Goal: Task Accomplishment & Management: Manage account settings

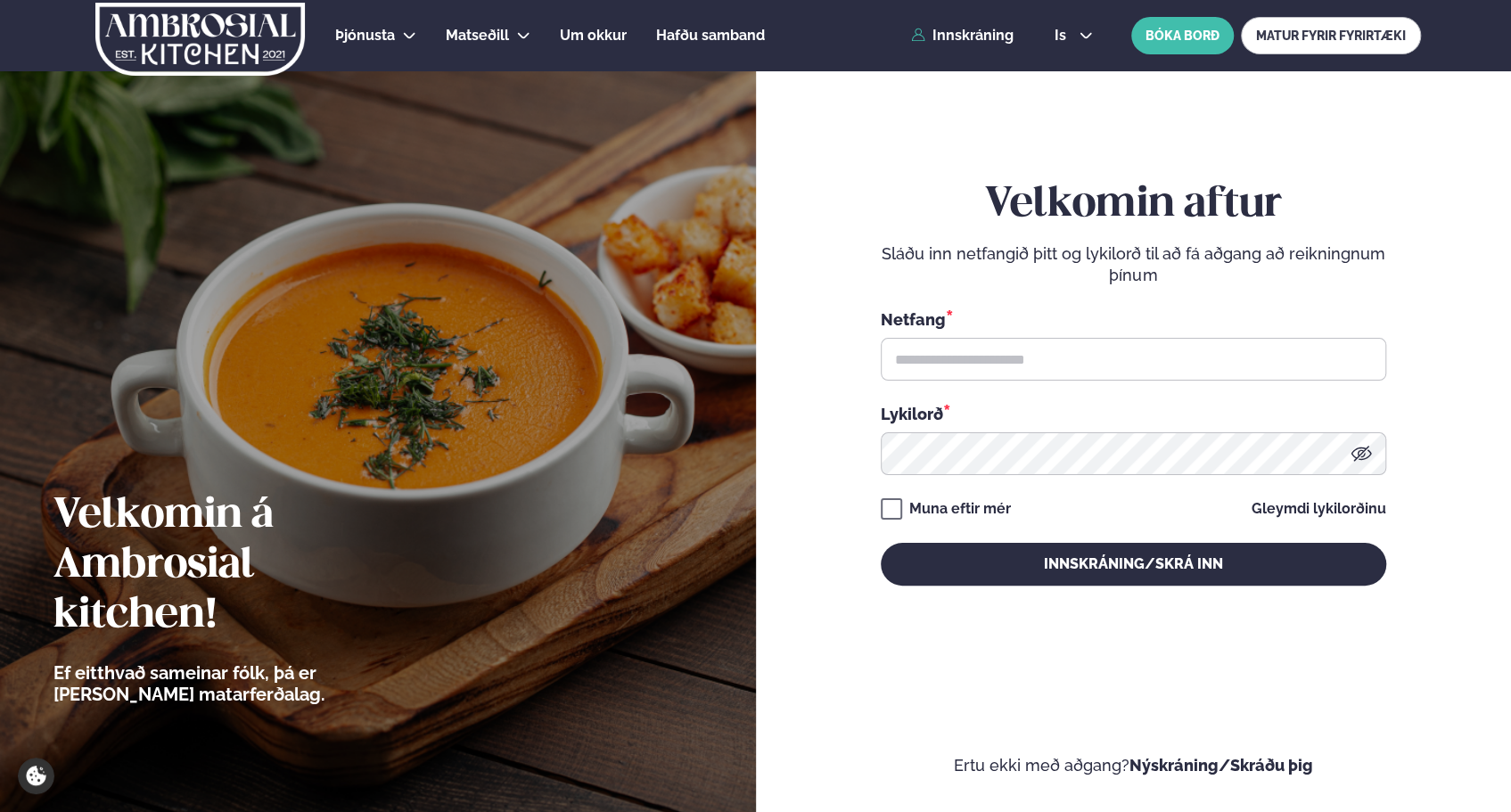
drag, startPoint x: 0, startPoint y: 0, endPoint x: 831, endPoint y: 321, distance: 890.8
click at [831, 321] on form "Velkomin aftur Sláðu inn netfangið þitt og lykilorð til að fá aðgang að reiknin…" at bounding box center [1134, 402] width 649 height 752
click at [1008, 350] on input "text" at bounding box center [1134, 359] width 506 height 43
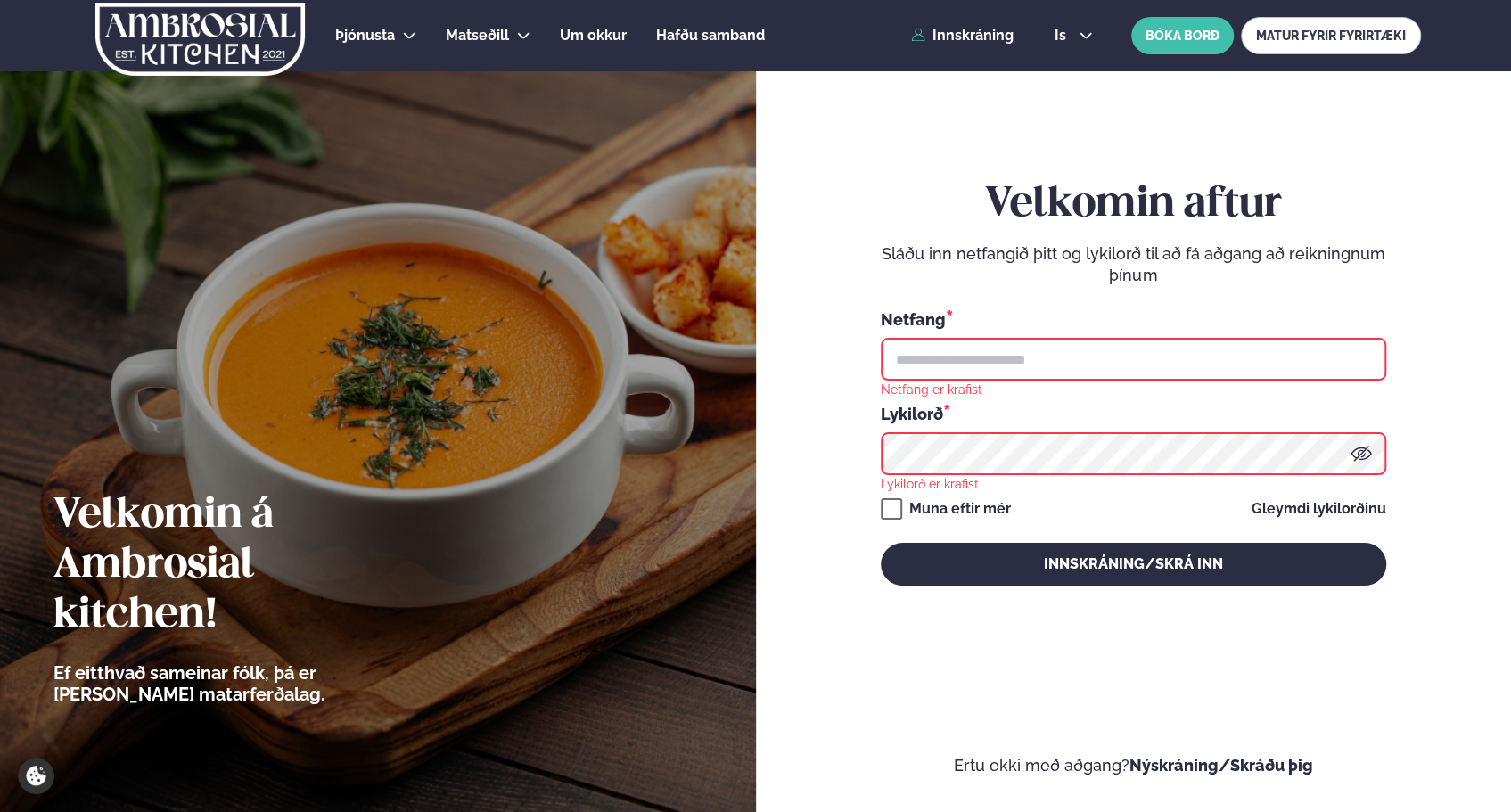
click at [1099, 356] on input "text" at bounding box center [1134, 359] width 506 height 43
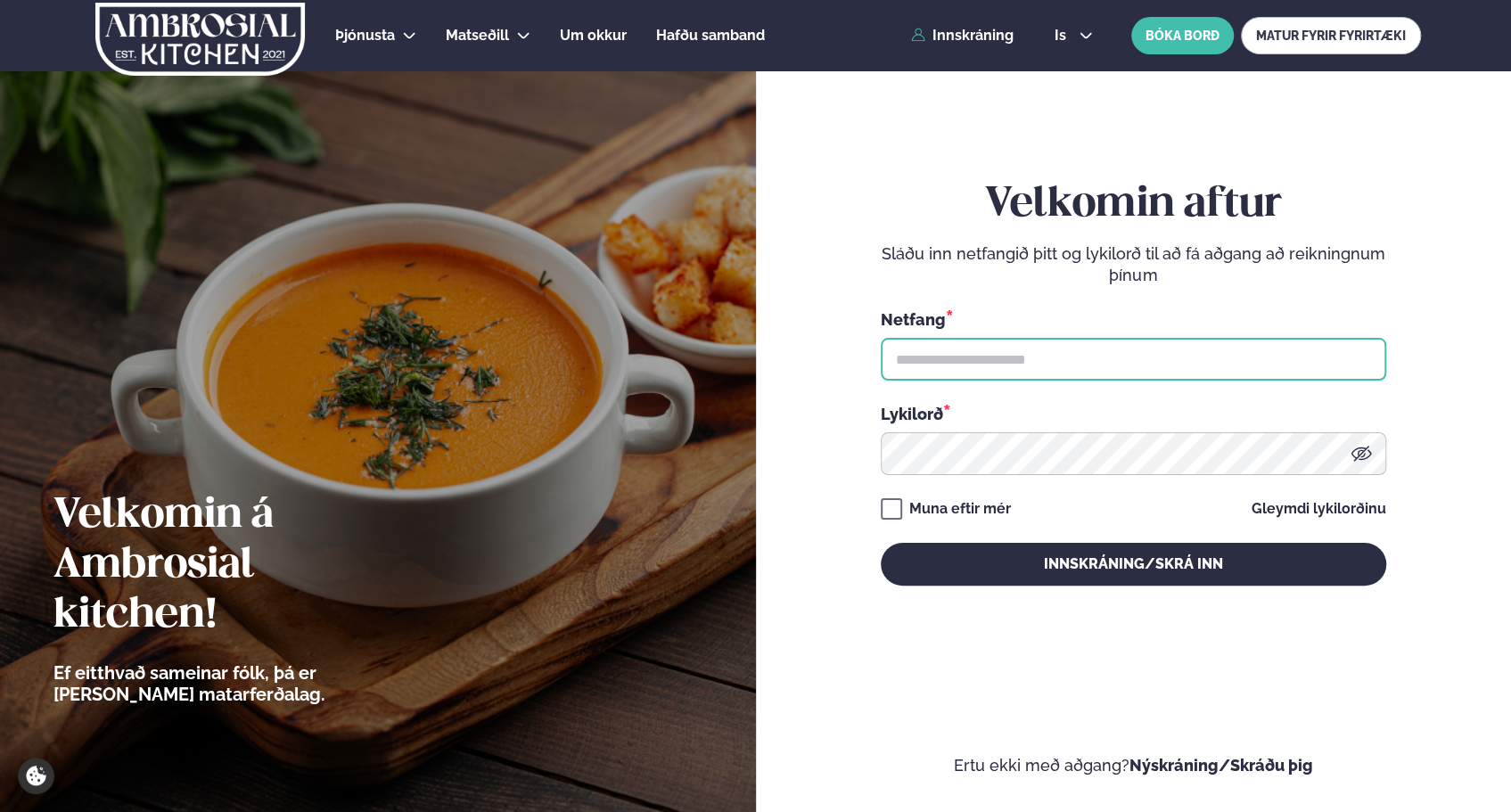
drag, startPoint x: 0, startPoint y: 0, endPoint x: 1099, endPoint y: 356, distance: 1155.2
click at [1099, 356] on input "text" at bounding box center [1134, 359] width 506 height 43
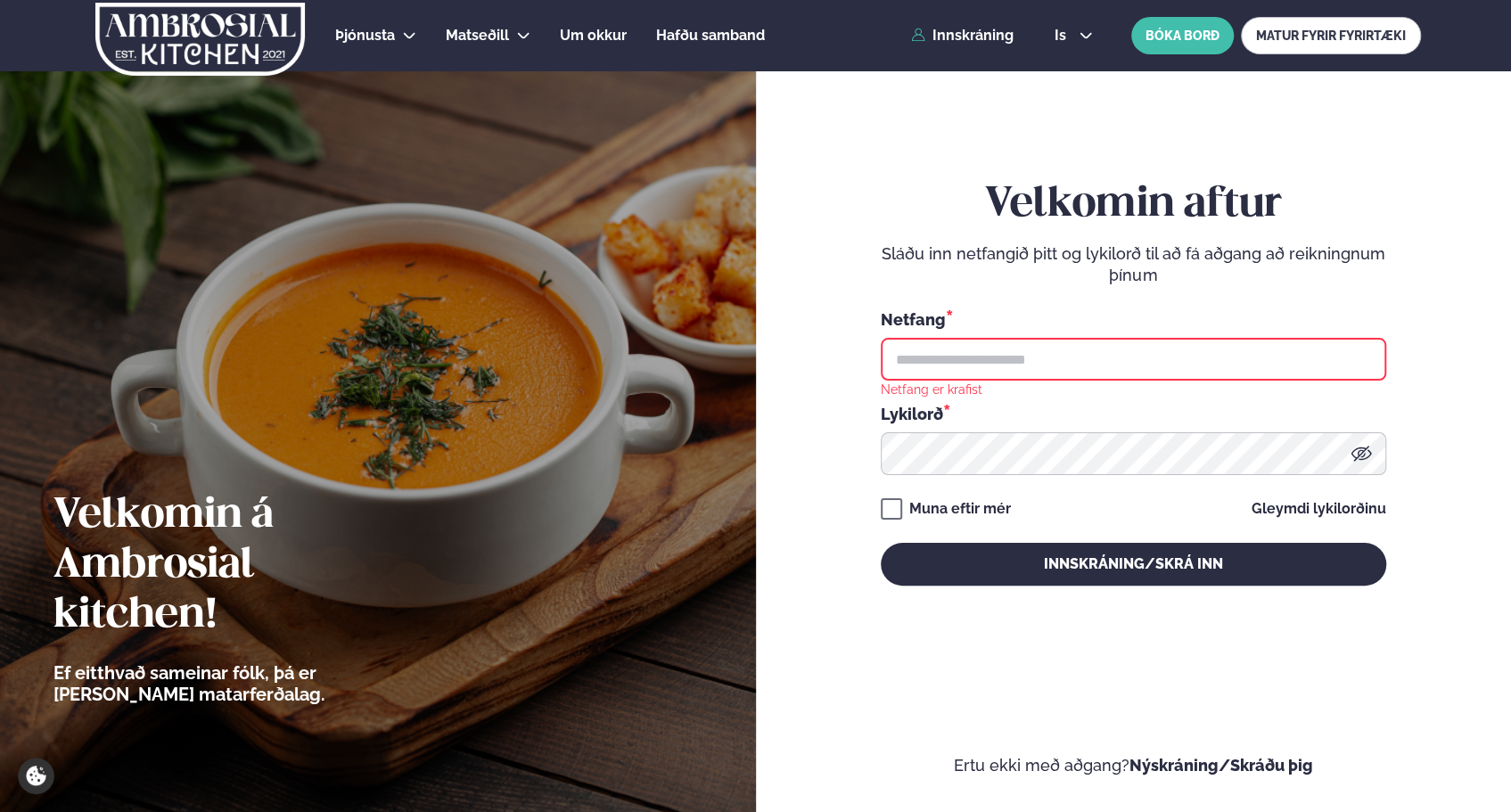
click at [1164, 353] on input "text" at bounding box center [1134, 359] width 506 height 43
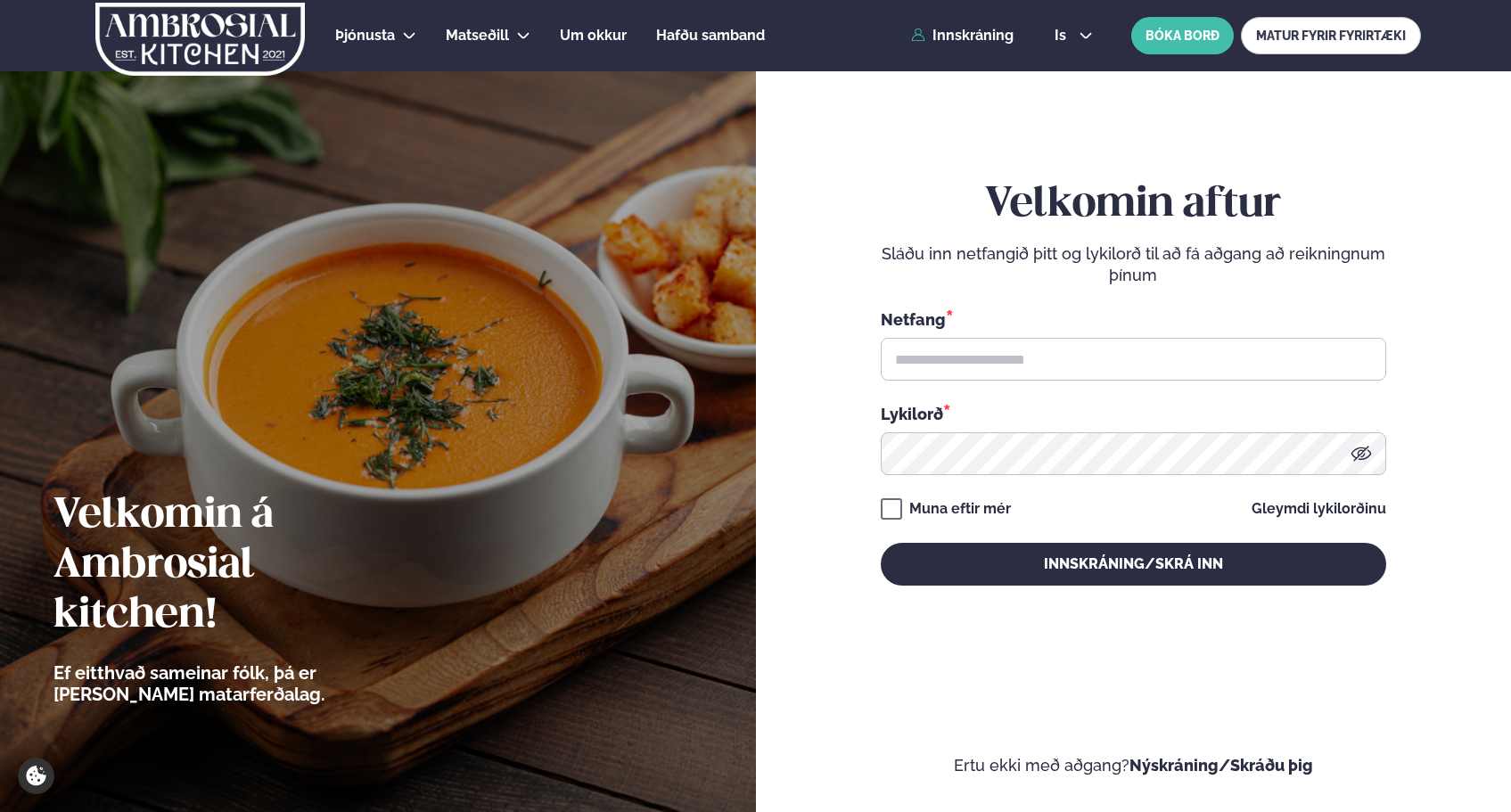
click at [1082, 372] on input "text" at bounding box center [1134, 359] width 506 height 43
click at [1091, 369] on input "text" at bounding box center [1134, 359] width 506 height 43
click at [1075, 25] on div "is en is BÓKA BORÐ MATUR FYRIR FYRIRTÆKI" at bounding box center [1231, 35] width 381 height 38
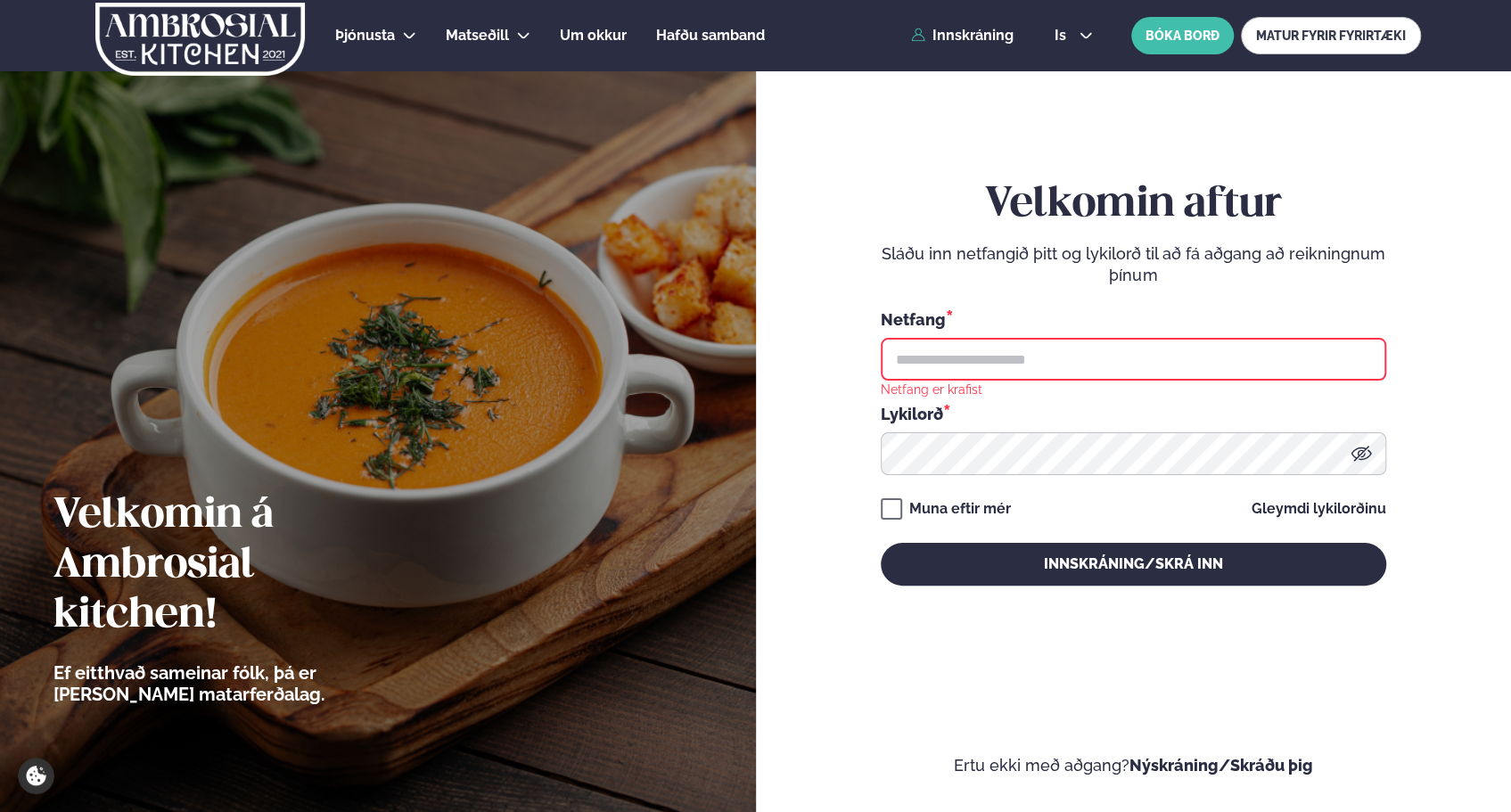
click at [1084, 28] on div "is en is BÓKA BORÐ MATUR FYRIR FYRIRTÆKI" at bounding box center [1231, 35] width 381 height 38
click at [1086, 35] on icon at bounding box center [1086, 35] width 15 height 15
click at [1061, 66] on link "en" at bounding box center [1074, 68] width 67 height 36
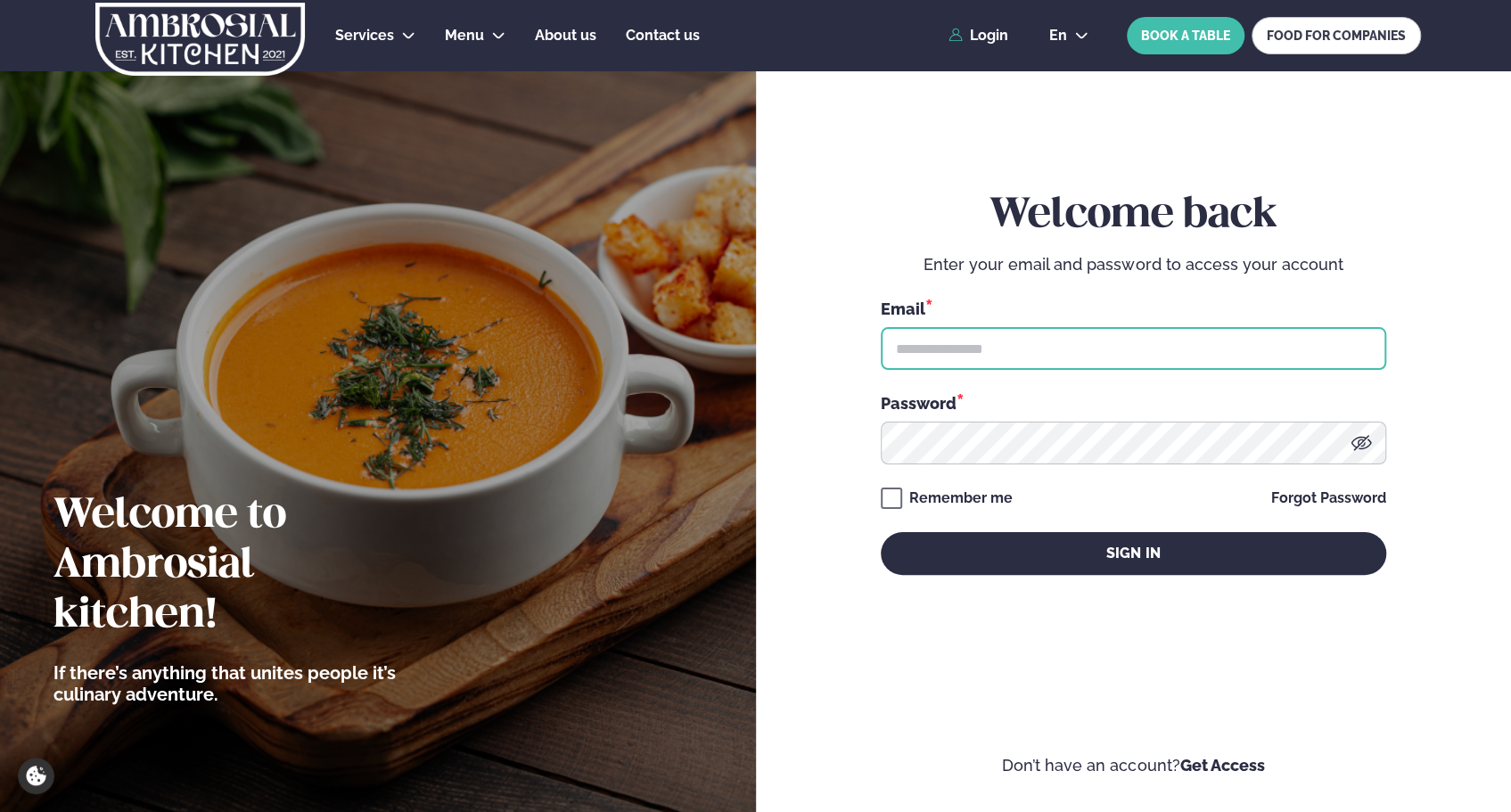
click at [1036, 347] on input "text" at bounding box center [1134, 349] width 506 height 43
click at [1238, 356] on input "text" at bounding box center [1134, 349] width 506 height 43
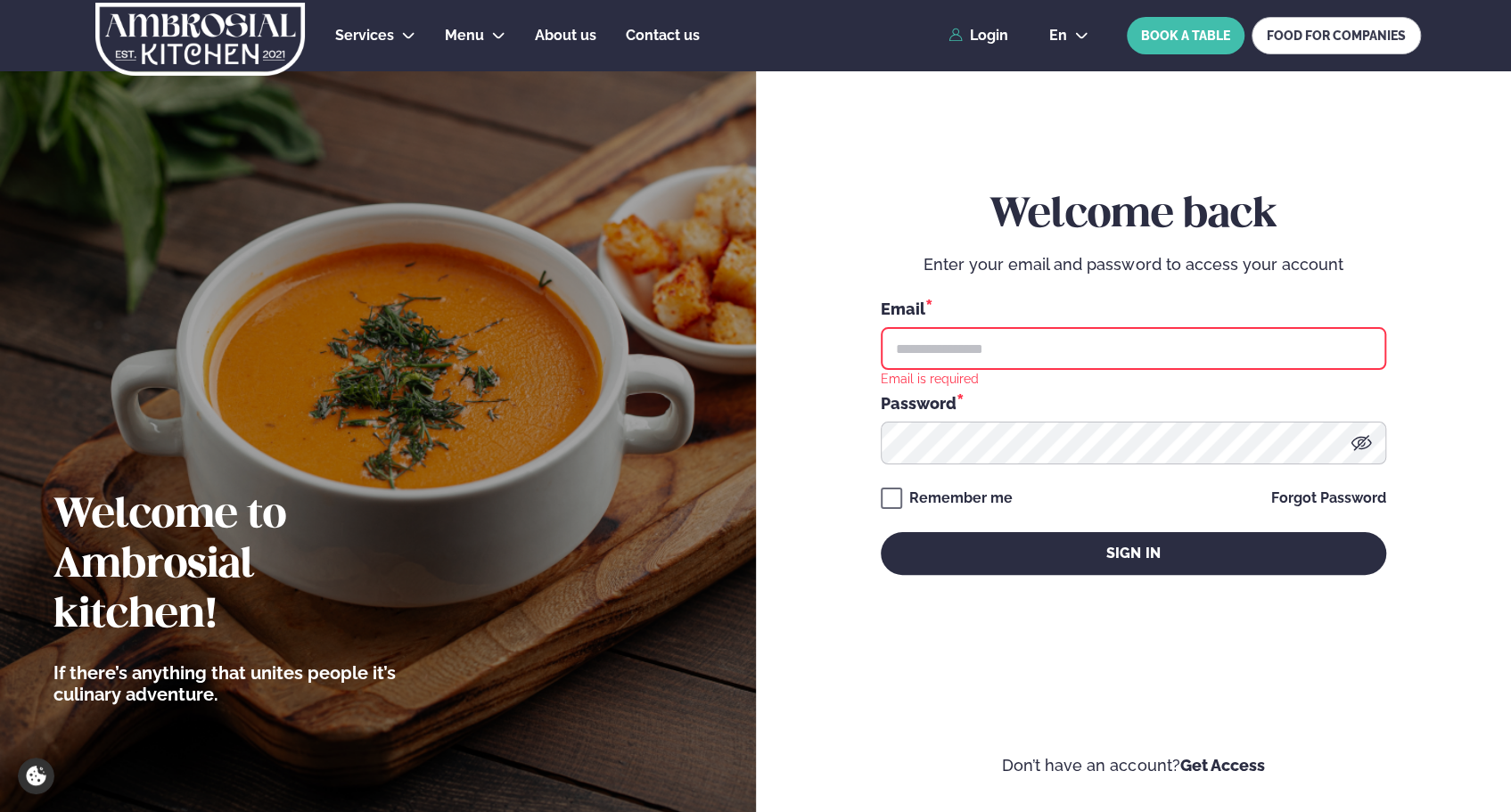
type input "**********"
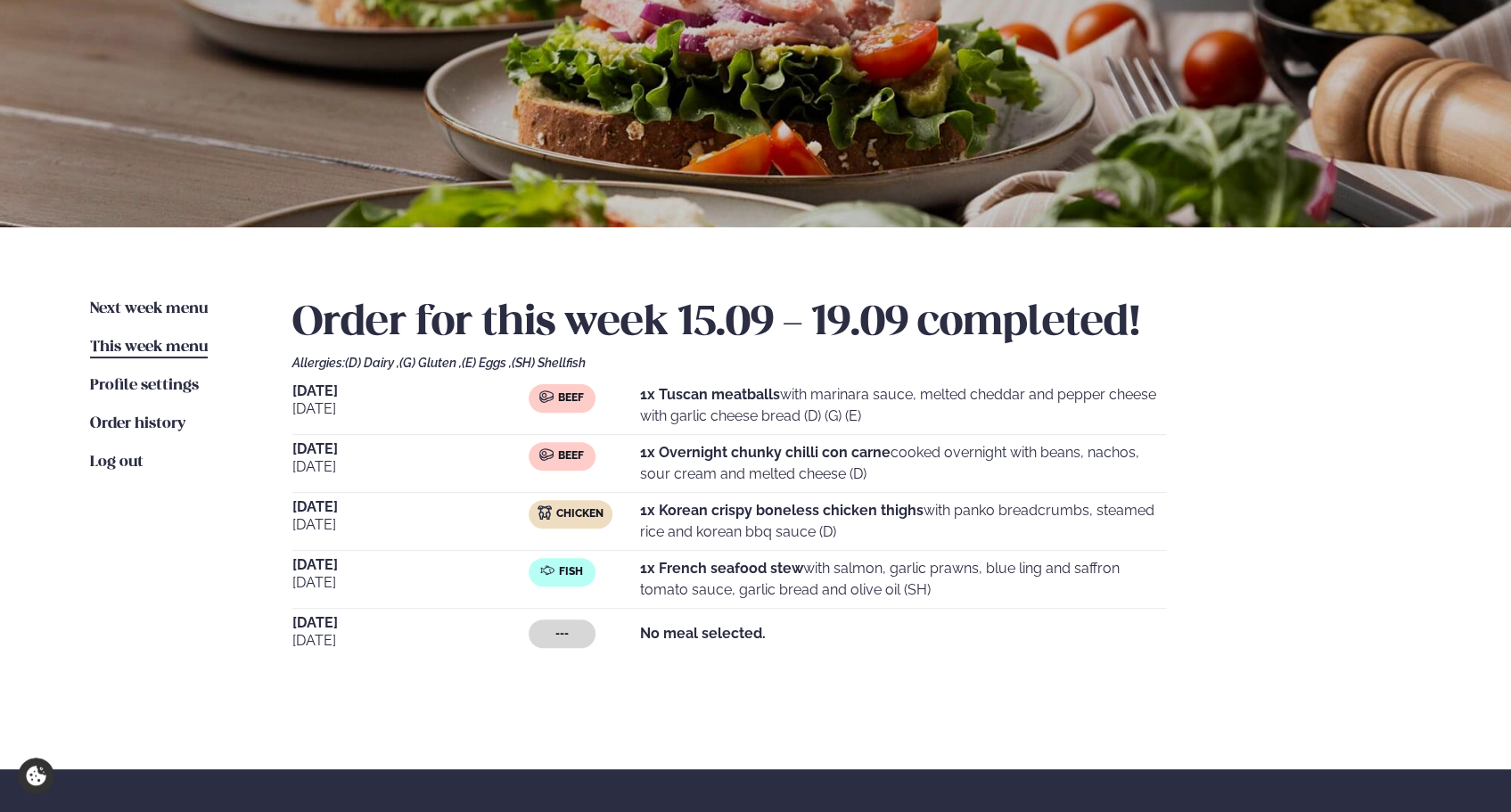
scroll to position [168, 0]
click at [184, 309] on span "Next week menu" at bounding box center [148, 308] width 117 height 16
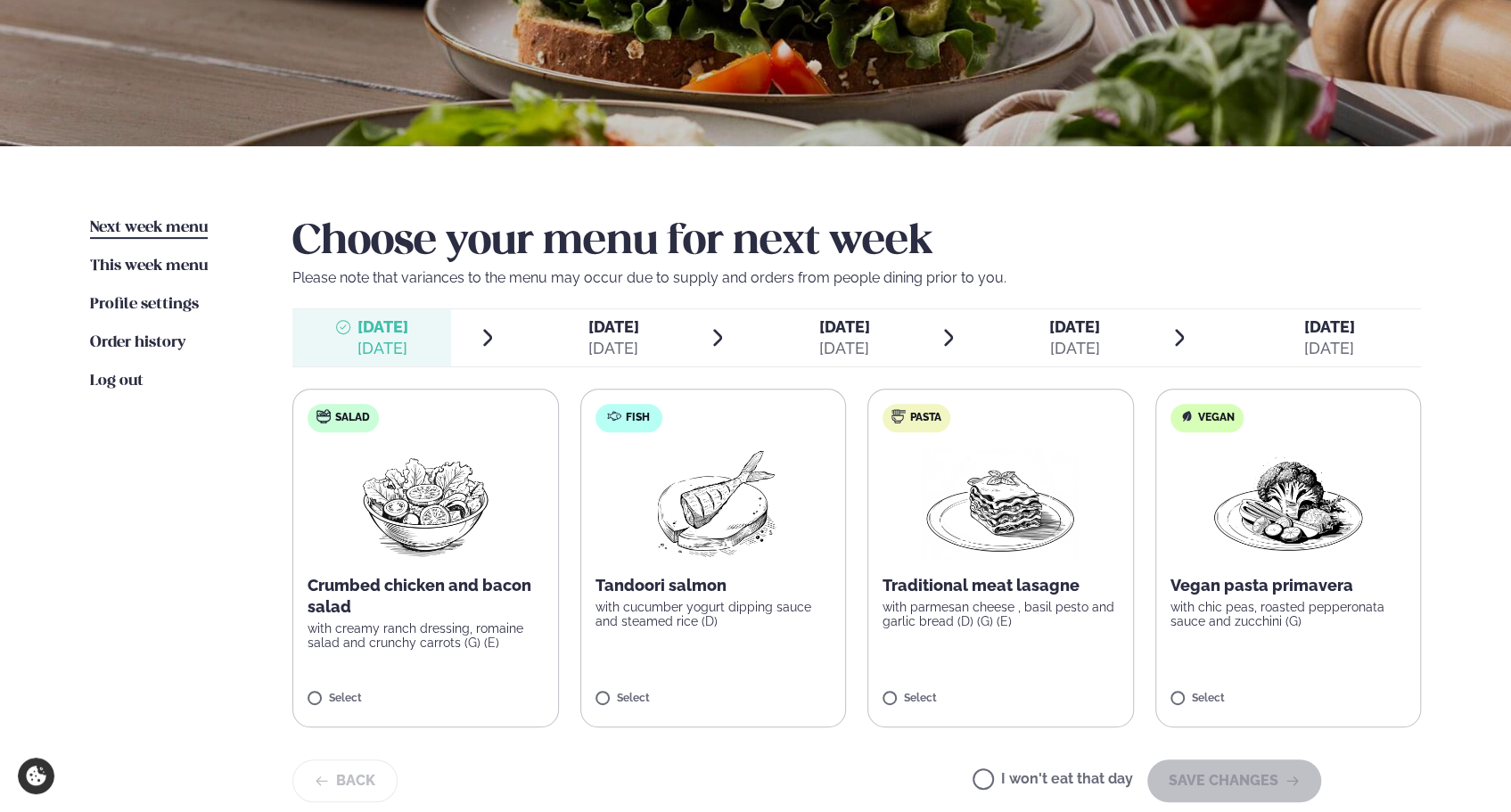
scroll to position [255, 0]
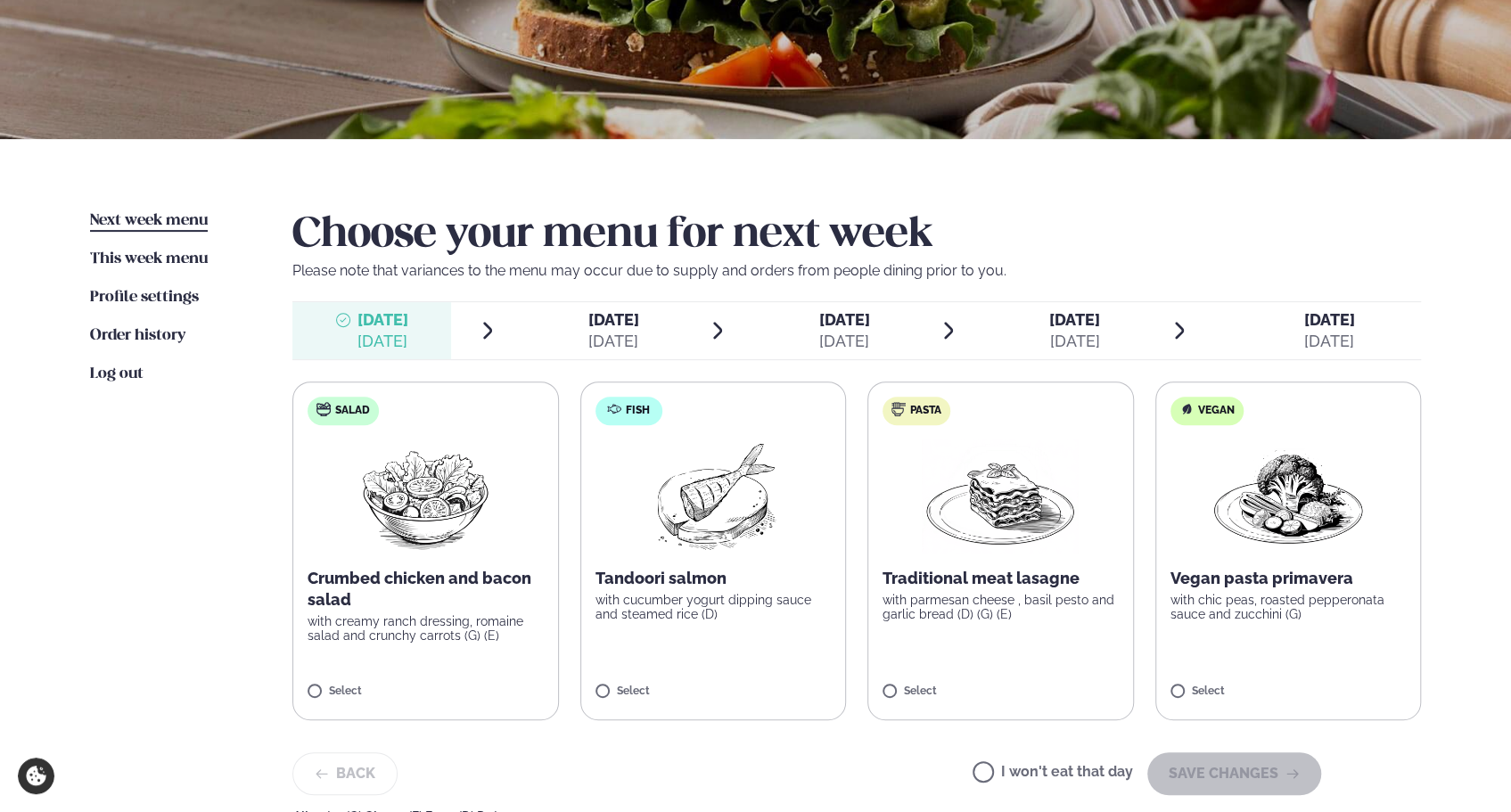
click at [874, 682] on label "Pasta Traditional meat lasagne with parmesan cheese , basil pesto and garlic br…" at bounding box center [1000, 551] width 267 height 339
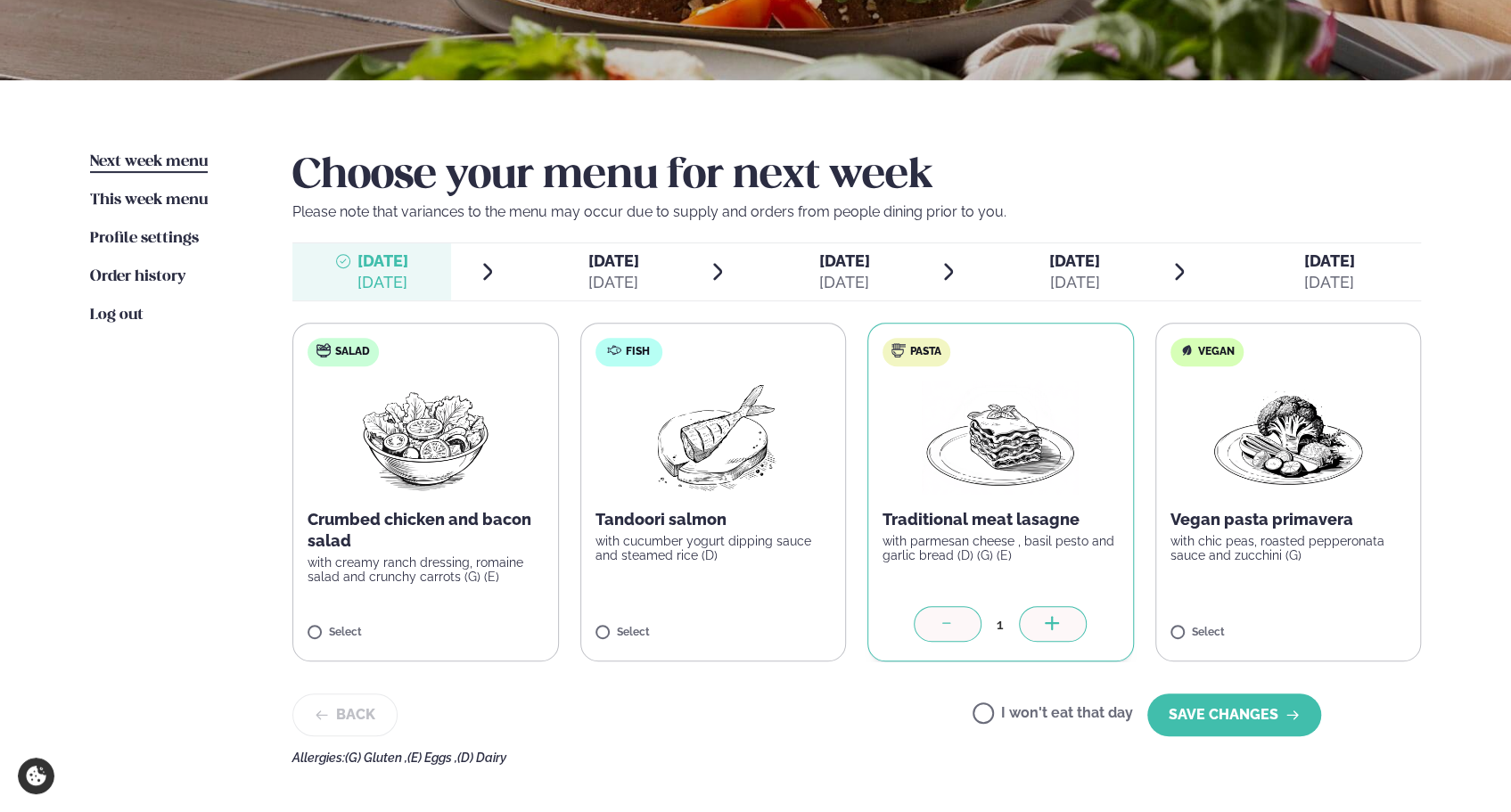
scroll to position [333, 0]
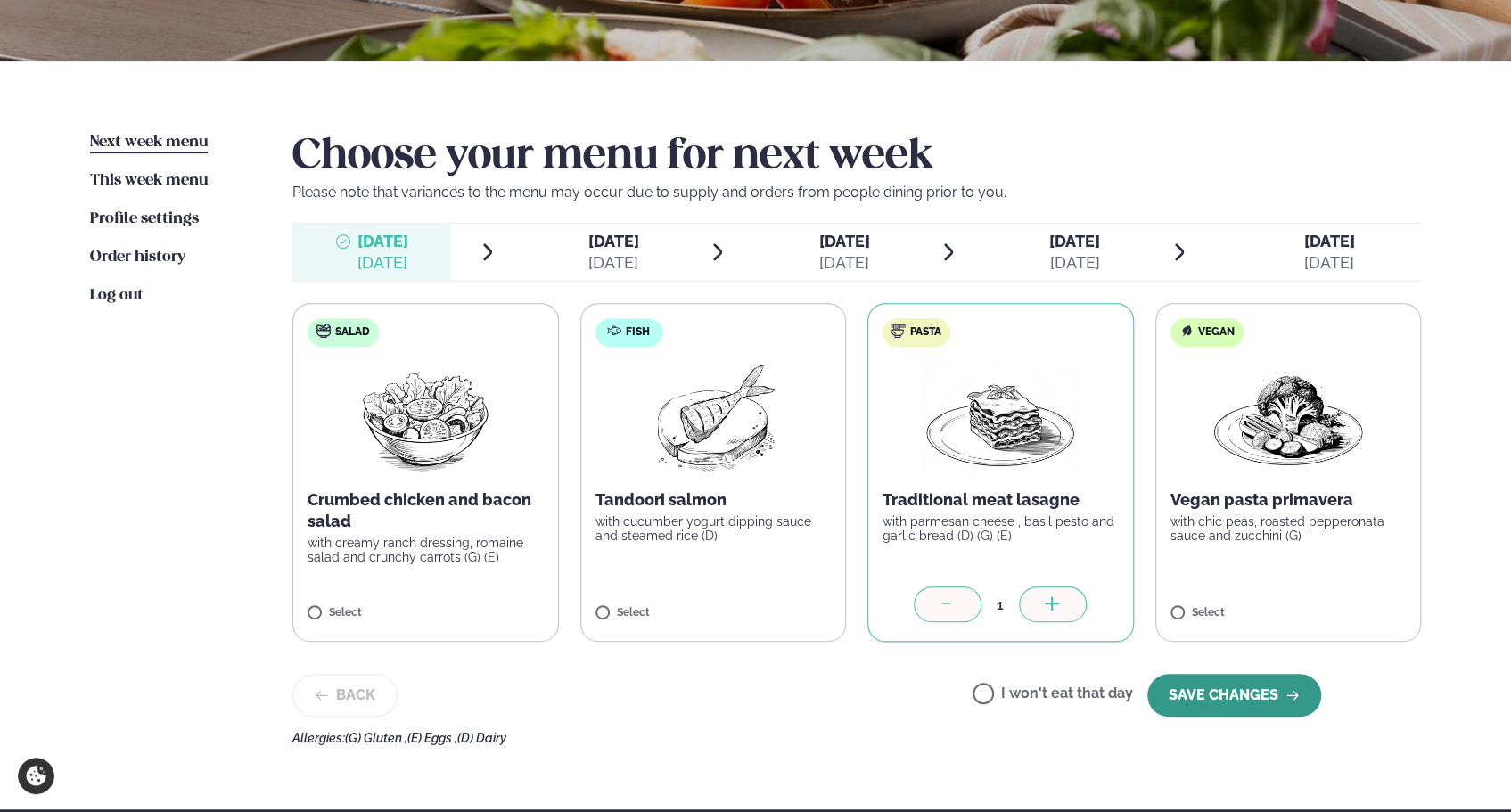
click at [1211, 690] on button "SAVE CHANGES" at bounding box center [1234, 695] width 173 height 43
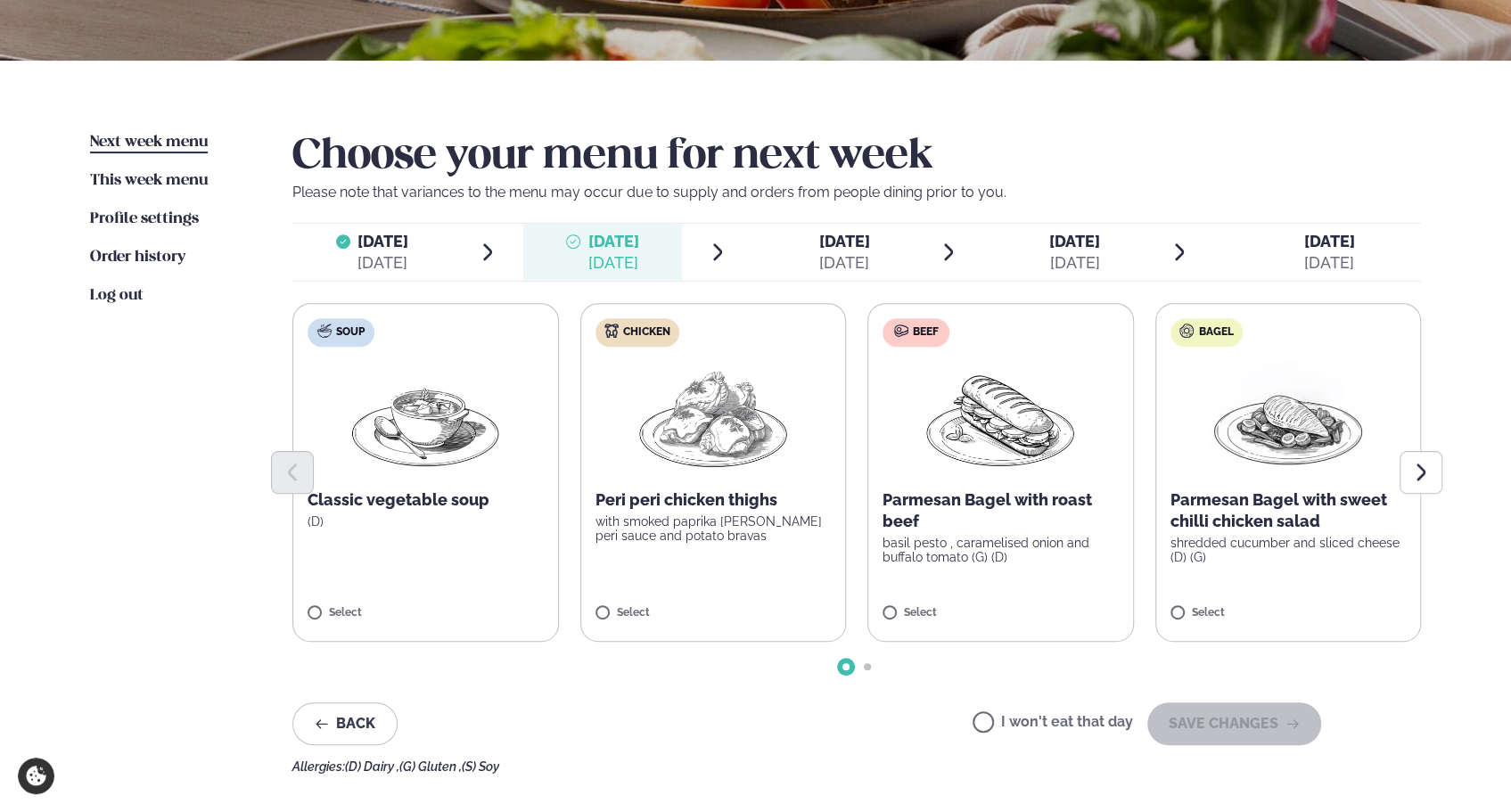
click at [1062, 721] on label "I won't eat that day" at bounding box center [1054, 724] width 161 height 18
click at [1202, 714] on button "SAVE CHANGES" at bounding box center [1234, 724] width 173 height 43
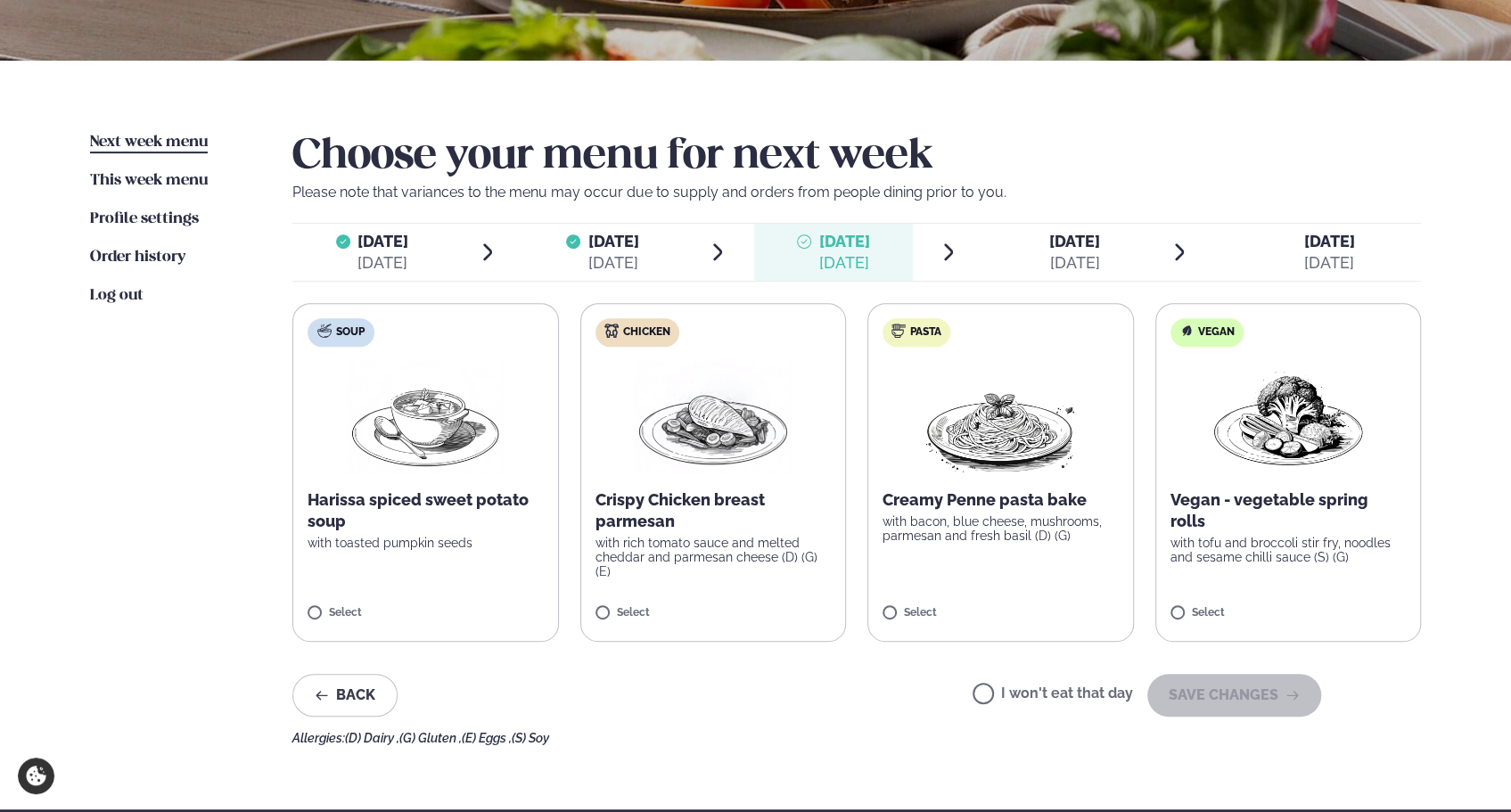
click at [1072, 692] on label "I won't eat that day" at bounding box center [1054, 695] width 161 height 18
click at [1220, 692] on button "SAVE CHANGES" at bounding box center [1234, 695] width 173 height 43
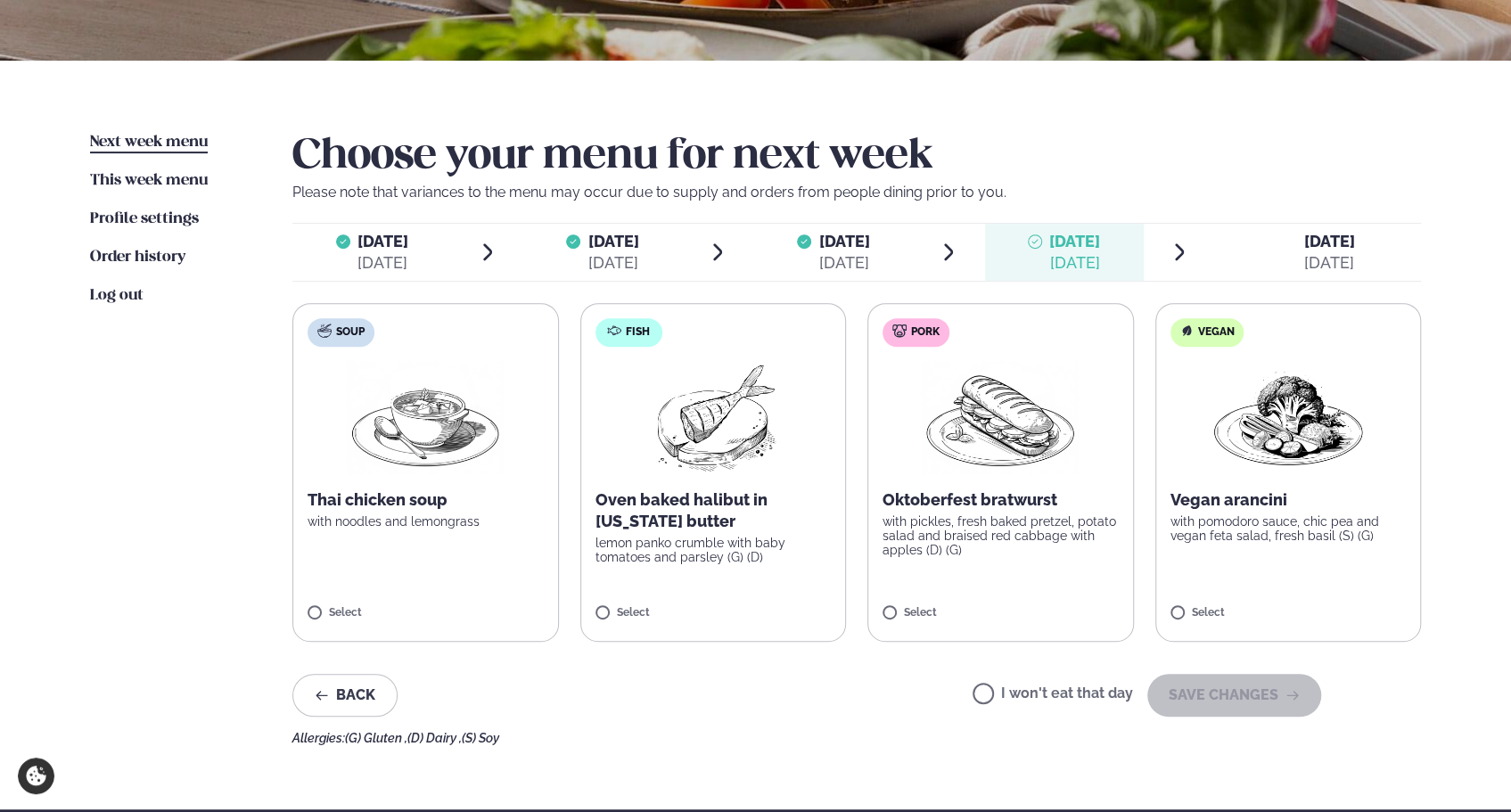
click at [1087, 699] on label "I won't eat that day" at bounding box center [1054, 695] width 161 height 18
click at [1200, 692] on button "SAVE CHANGES" at bounding box center [1234, 695] width 173 height 43
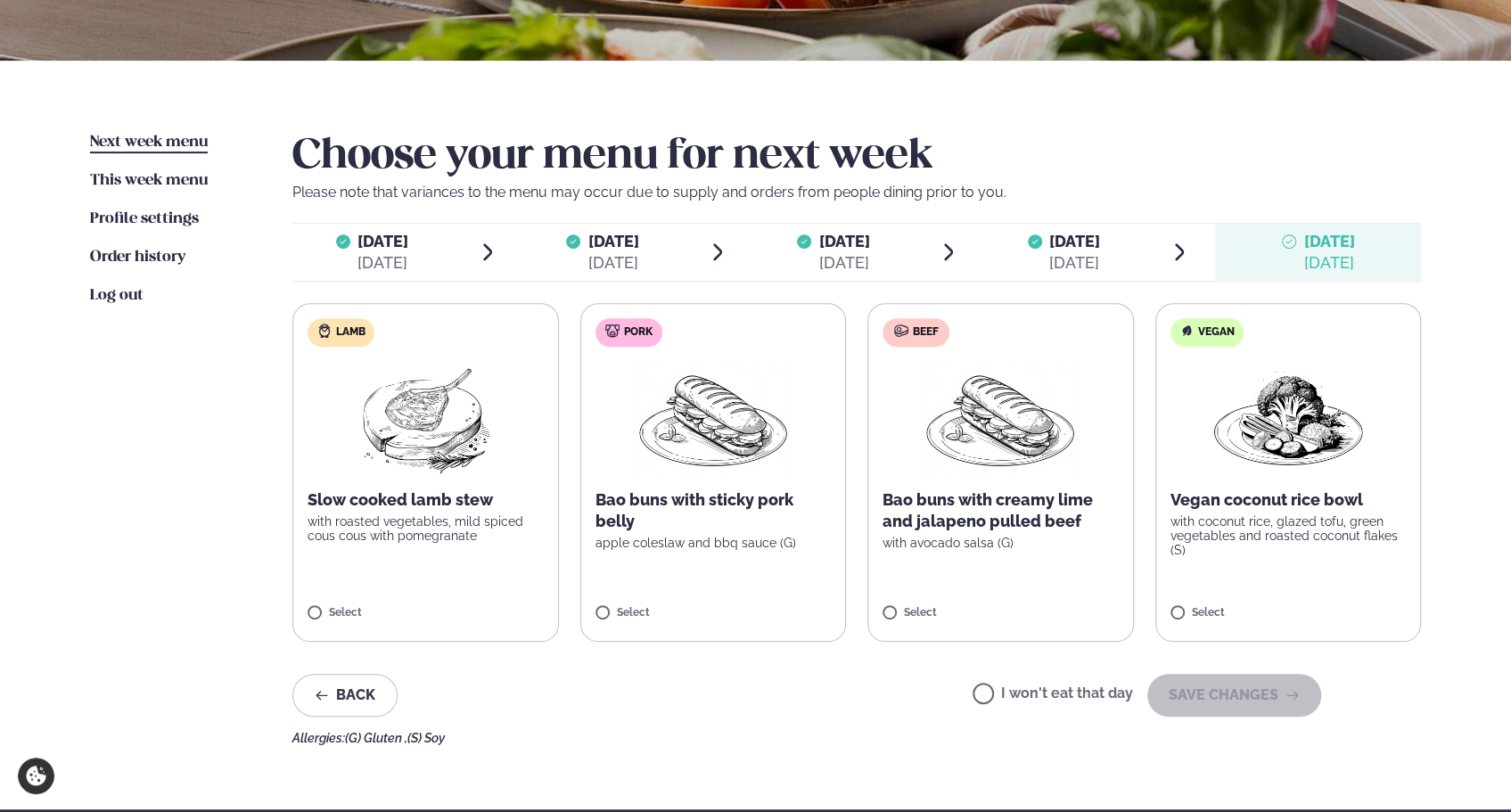
click at [1094, 695] on label "I won't eat that day" at bounding box center [1054, 695] width 161 height 18
click at [1227, 685] on button "SAVE CHANGES" at bounding box center [1234, 695] width 173 height 43
